Goal: Task Accomplishment & Management: Manage account settings

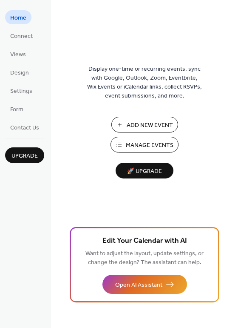
click at [154, 142] on span "Manage Events" at bounding box center [150, 145] width 48 height 9
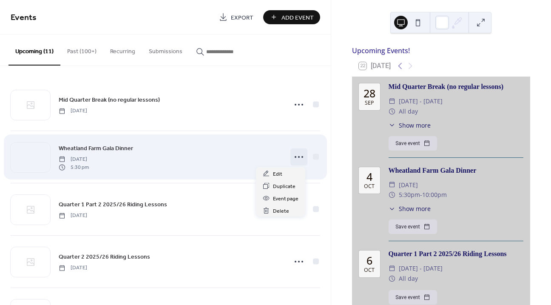
click at [298, 156] on circle at bounding box center [299, 157] width 2 height 2
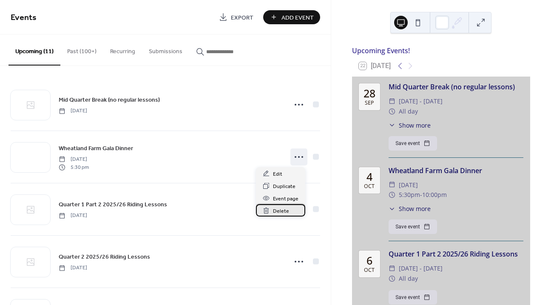
click at [284, 207] on span "Delete" at bounding box center [281, 211] width 16 height 9
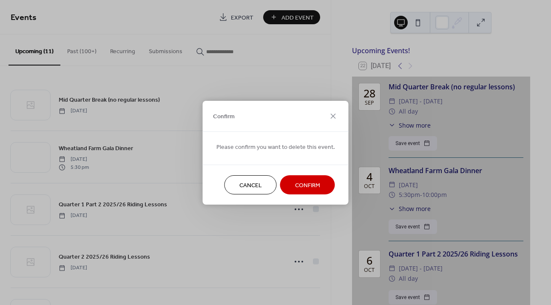
click at [301, 185] on span "Confirm" at bounding box center [307, 185] width 25 height 9
